Goal: Information Seeking & Learning: Learn about a topic

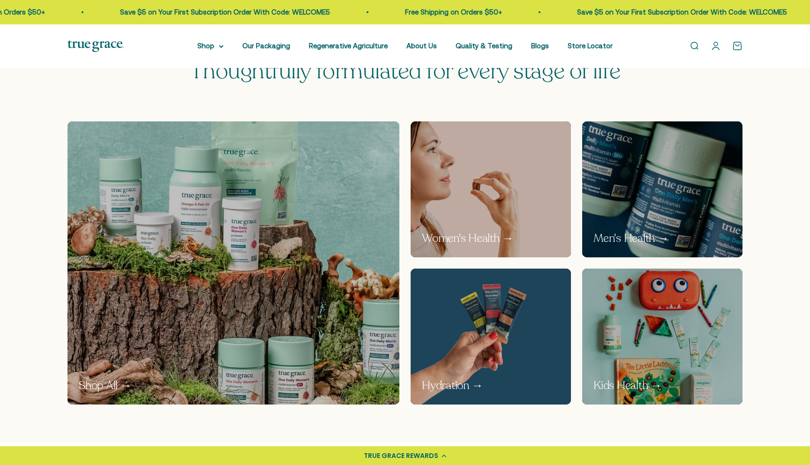
scroll to position [496, 0]
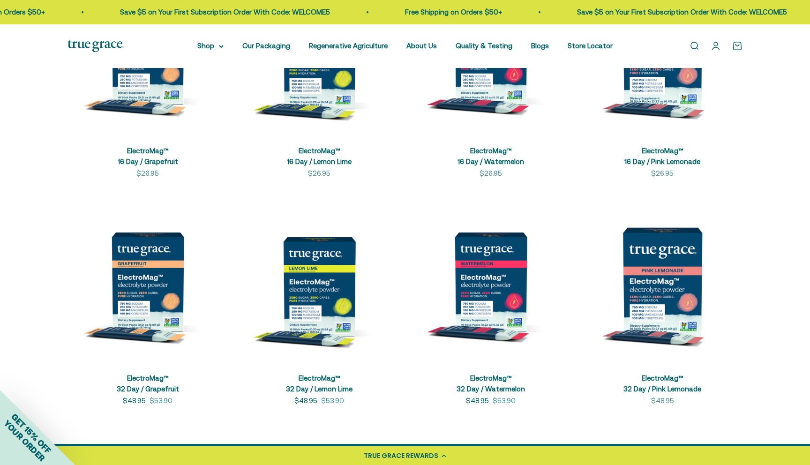
scroll to position [169, 0]
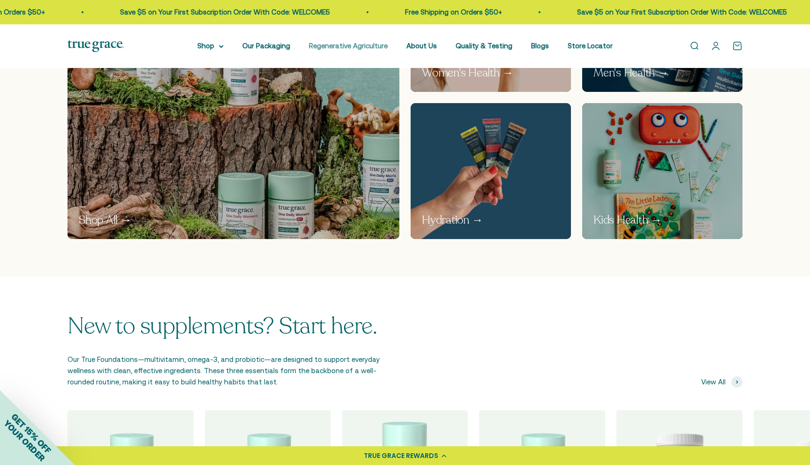
click at [356, 46] on link "Regenerative Agriculture" at bounding box center [348, 46] width 79 height 8
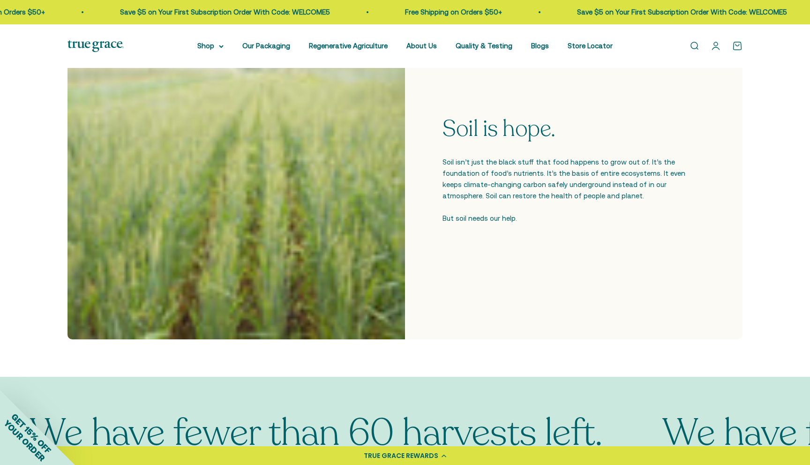
scroll to position [312, 0]
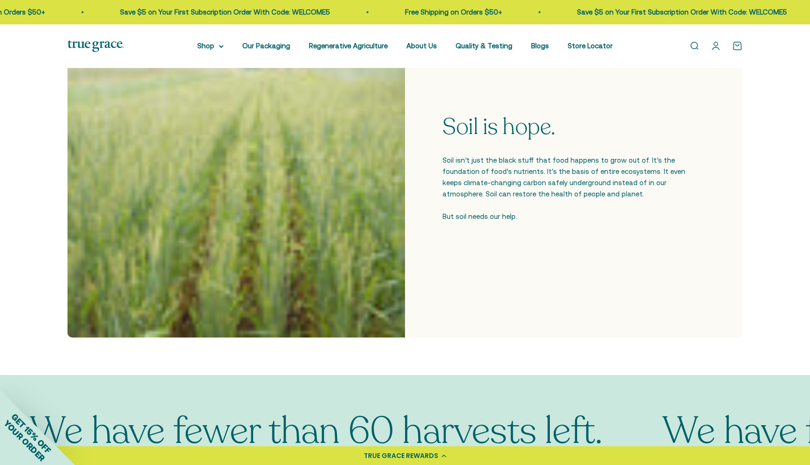
click at [22, 214] on div "Soil is hope. Soil isn’t just the black stuff that food happens to grow out of.…" at bounding box center [405, 169] width 810 height 412
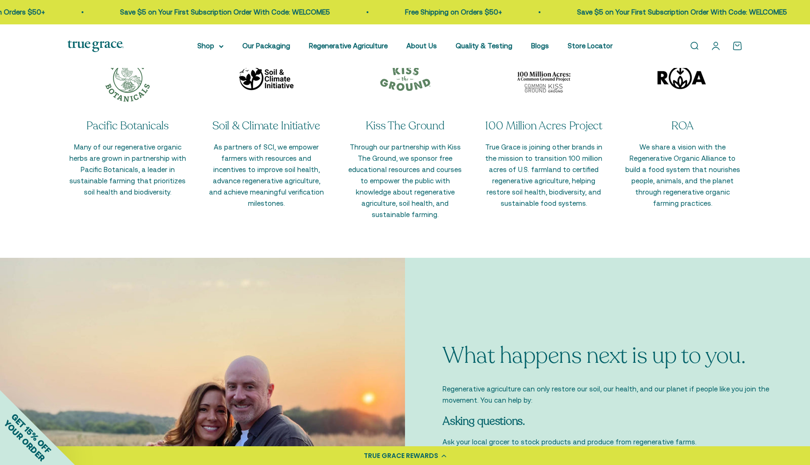
scroll to position [2107, 0]
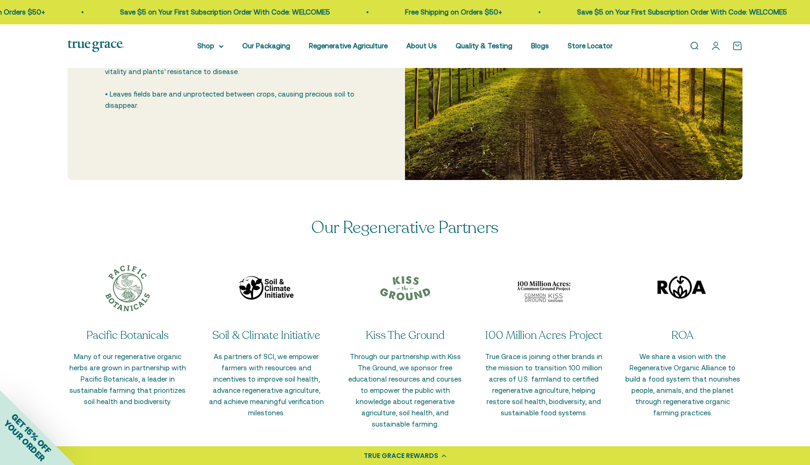
click at [432, 37] on div "Open navigation menu Open search Shop Multivitamins Women's Multivitamin Women'…" at bounding box center [405, 46] width 810 height 44
click at [432, 41] on li "About Us" at bounding box center [421, 45] width 30 height 11
click at [432, 46] on link "About Us" at bounding box center [421, 46] width 30 height 8
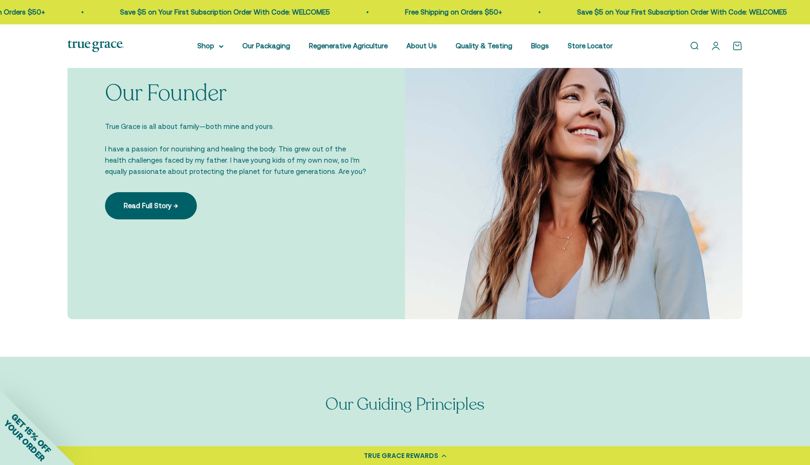
scroll to position [689, 0]
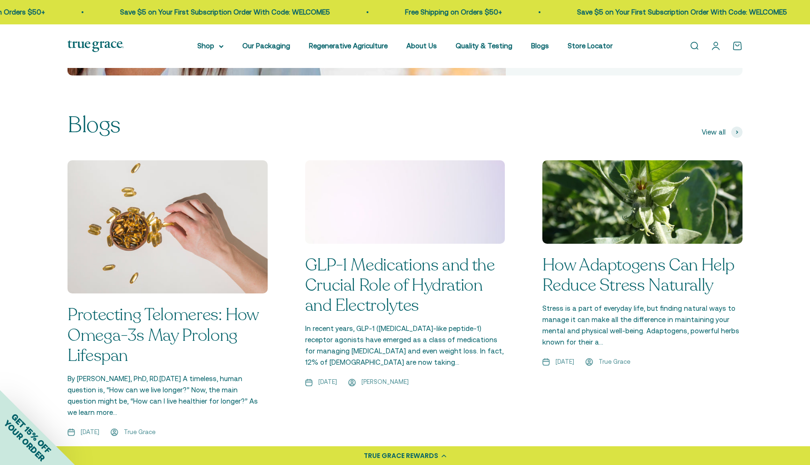
scroll to position [617, 0]
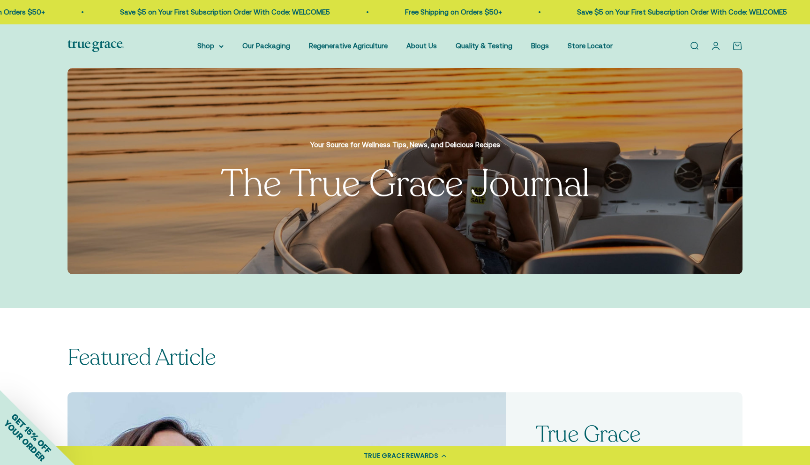
click at [481, 41] on li "Quality & Testing" at bounding box center [483, 45] width 57 height 11
click at [481, 48] on link "Quality & Testing" at bounding box center [483, 46] width 57 height 8
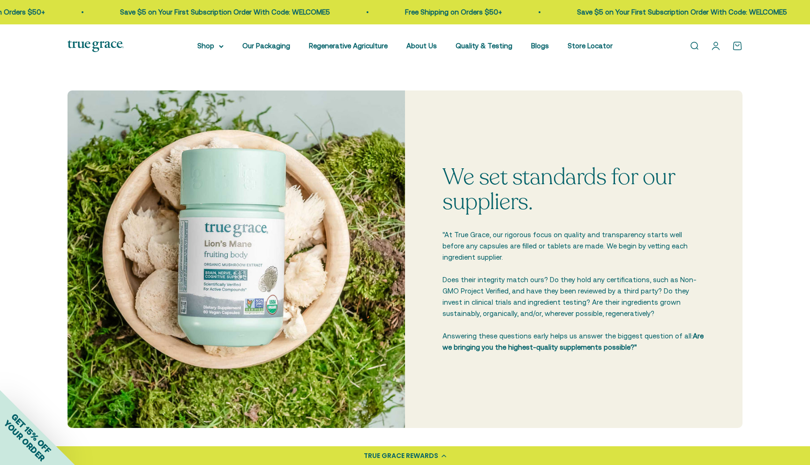
scroll to position [223, 0]
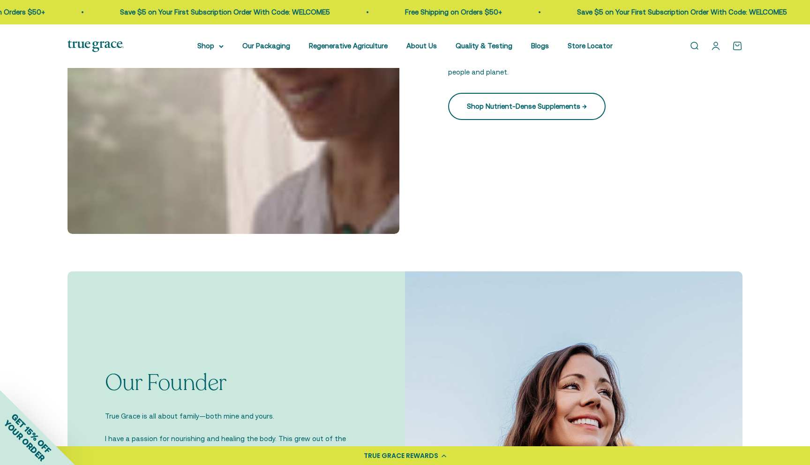
click at [510, 107] on link "Shop Nutrient-Dense Supplements →" at bounding box center [526, 106] width 157 height 27
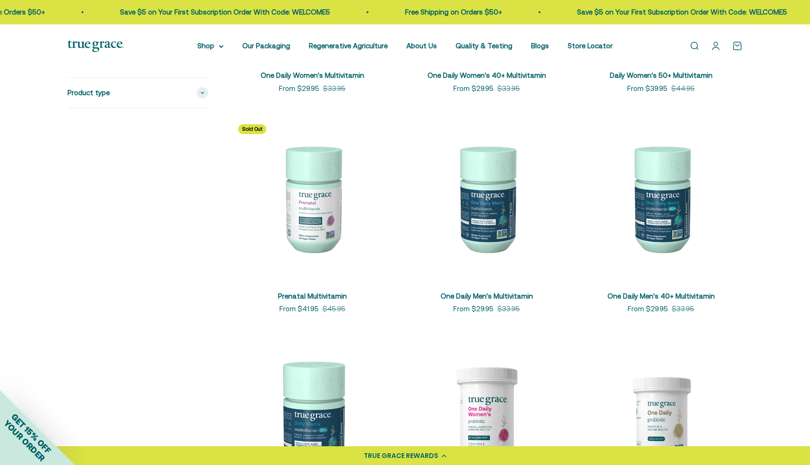
scroll to position [394, 0]
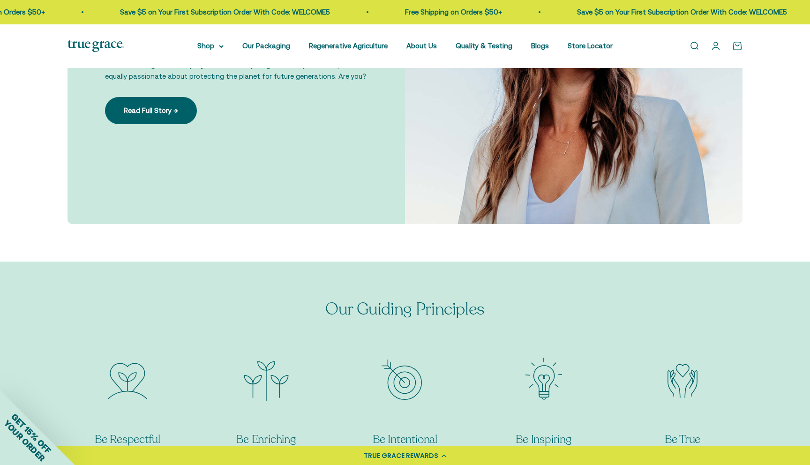
scroll to position [764, 0]
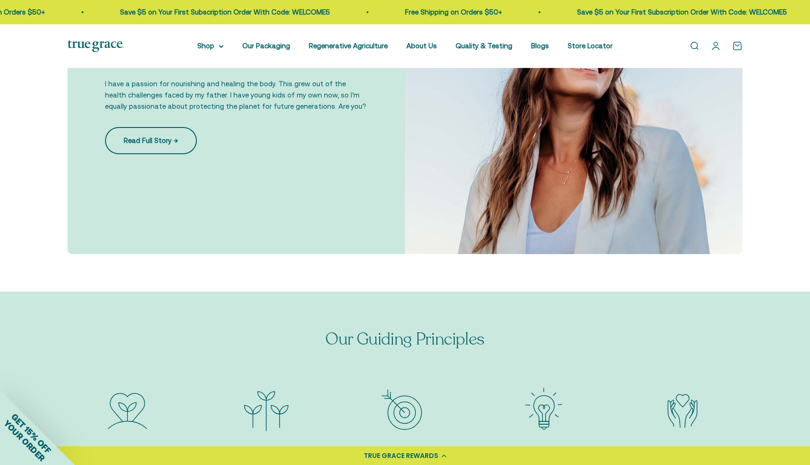
click at [131, 135] on link "Read Full Story →" at bounding box center [151, 140] width 92 height 27
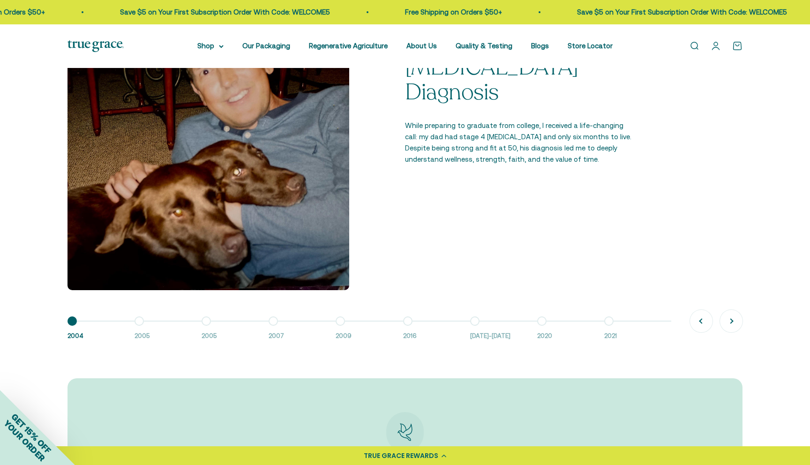
scroll to position [765, 0]
